Goal: Understand process/instructions

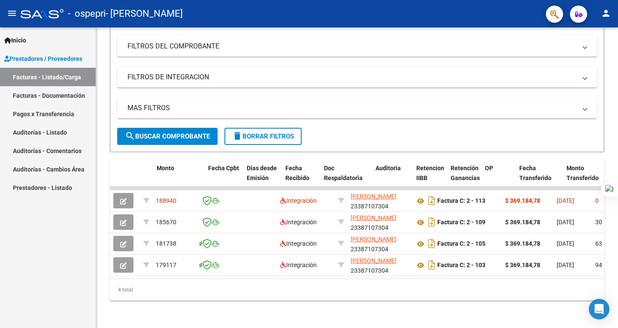
scroll to position [0, 348]
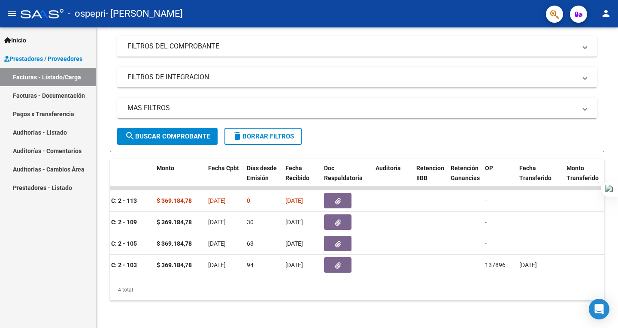
drag, startPoint x: 618, startPoint y: 118, endPoint x: 618, endPoint y: 94, distance: 23.2
click at [618, 94] on div at bounding box center [618, 164] width 0 height 328
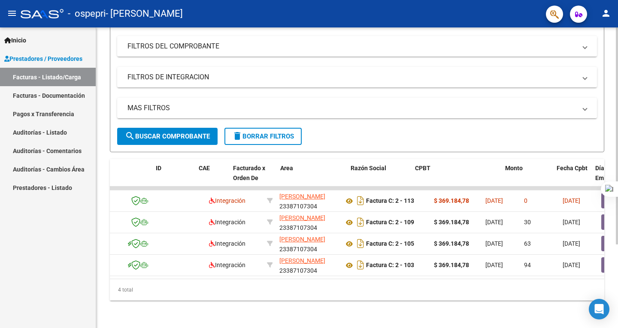
scroll to position [0, 0]
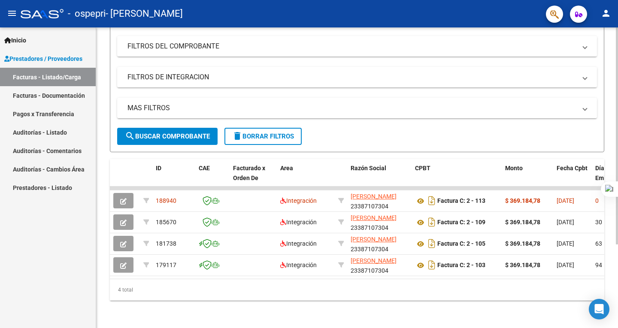
drag, startPoint x: 618, startPoint y: 115, endPoint x: 615, endPoint y: 78, distance: 37.4
click at [615, 78] on html "menu - ospepri - [PERSON_NAME] person Inicio Instructivos Contacto OS Prestador…" at bounding box center [309, 164] width 618 height 328
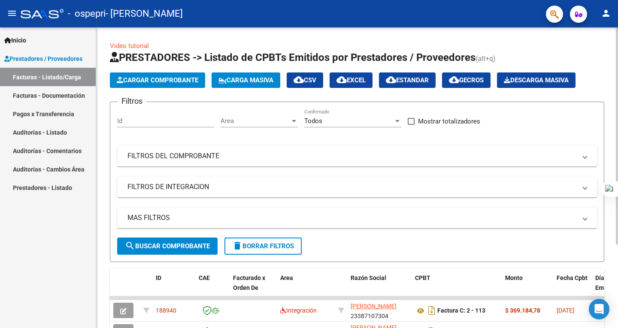
click at [617, 63] on div at bounding box center [617, 177] width 2 height 301
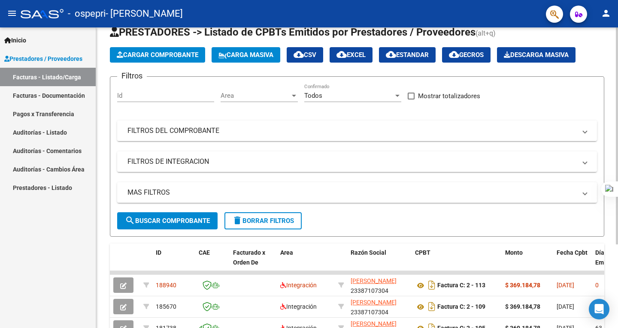
scroll to position [7, 0]
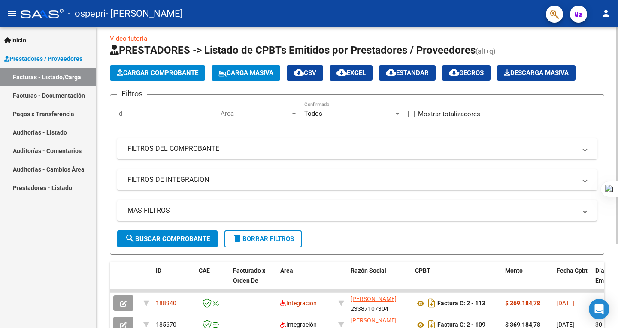
click at [606, 90] on div "Video tutorial PRESTADORES -> Listado de CPBTs Emitidos por Prestadores / Prove…" at bounding box center [358, 225] width 524 height 411
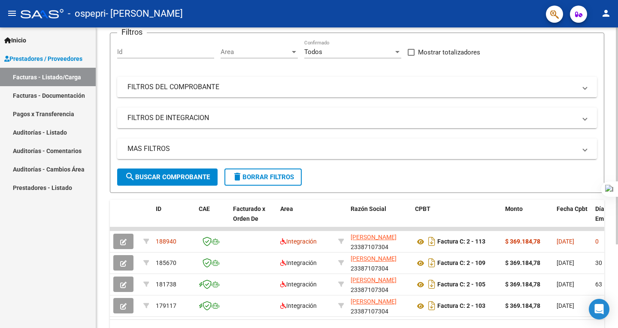
scroll to position [78, 0]
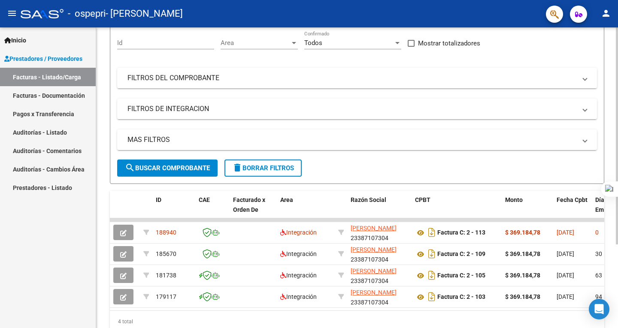
click at [617, 109] on div at bounding box center [617, 195] width 2 height 217
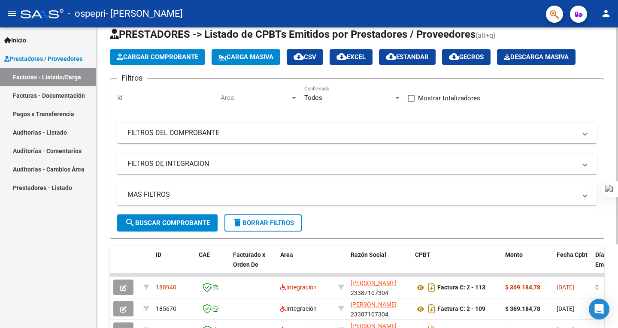
scroll to position [0, 0]
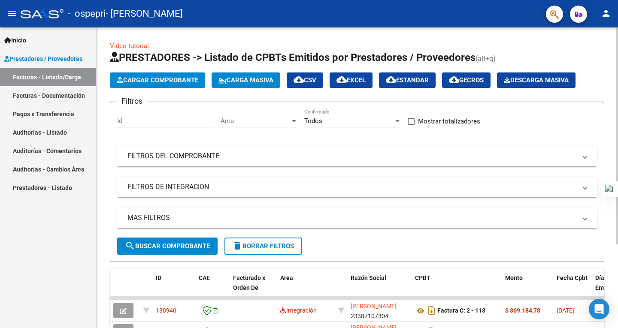
click at [618, 19] on html "menu - ospepri - [PERSON_NAME] person Inicio Instructivos Contacto OS Prestador…" at bounding box center [309, 164] width 618 height 328
click at [615, 37] on div "Video tutorial PRESTADORES -> Listado de CPBTs Emitidos por Prestadores / Prove…" at bounding box center [357, 232] width 522 height 411
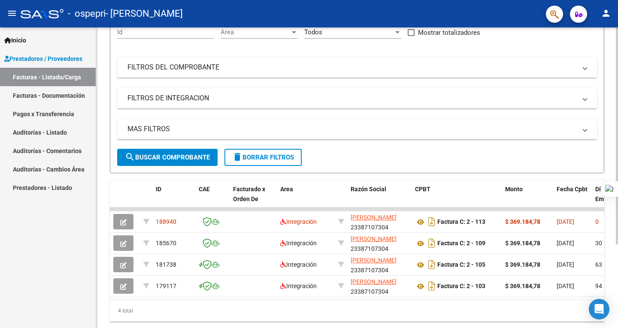
scroll to position [112, 0]
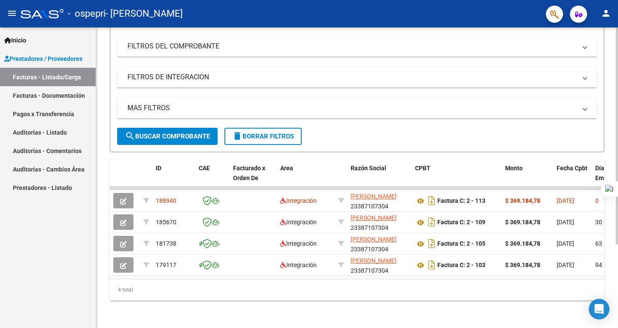
click at [610, 124] on div "Video tutorial PRESTADORES -> Listado de CPBTs Emitidos por Prestadores / Prove…" at bounding box center [358, 123] width 524 height 411
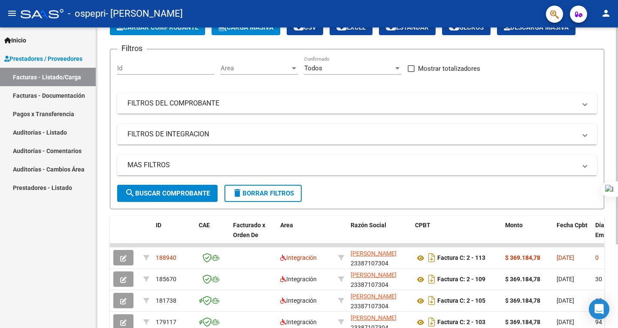
click at [612, 83] on div "Video tutorial PRESTADORES -> Listado de CPBTs Emitidos por Prestadores / Prove…" at bounding box center [358, 180] width 524 height 411
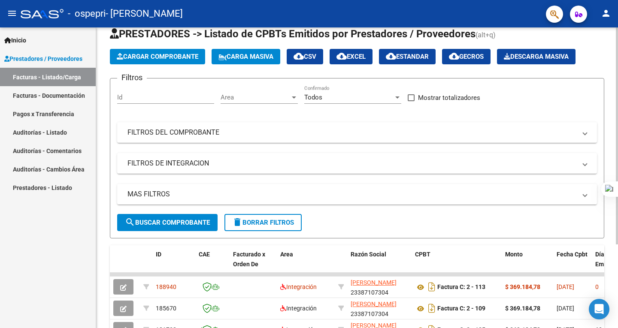
scroll to position [0, 0]
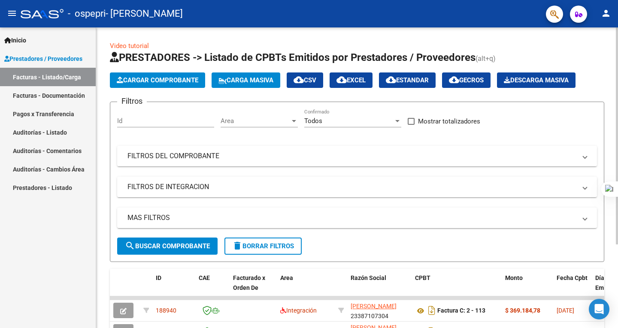
click at [615, 48] on div "Video tutorial PRESTADORES -> Listado de CPBTs Emitidos por Prestadores / Prove…" at bounding box center [358, 232] width 524 height 411
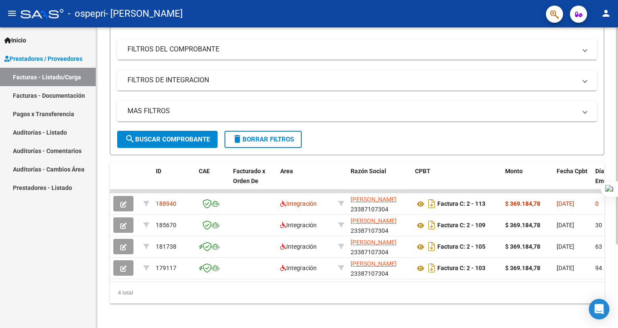
click at [618, 131] on html "menu - ospepri - [PERSON_NAME] person Inicio Instructivos Contacto OS Prestador…" at bounding box center [309, 164] width 618 height 328
